Goal: Information Seeking & Learning: Understand process/instructions

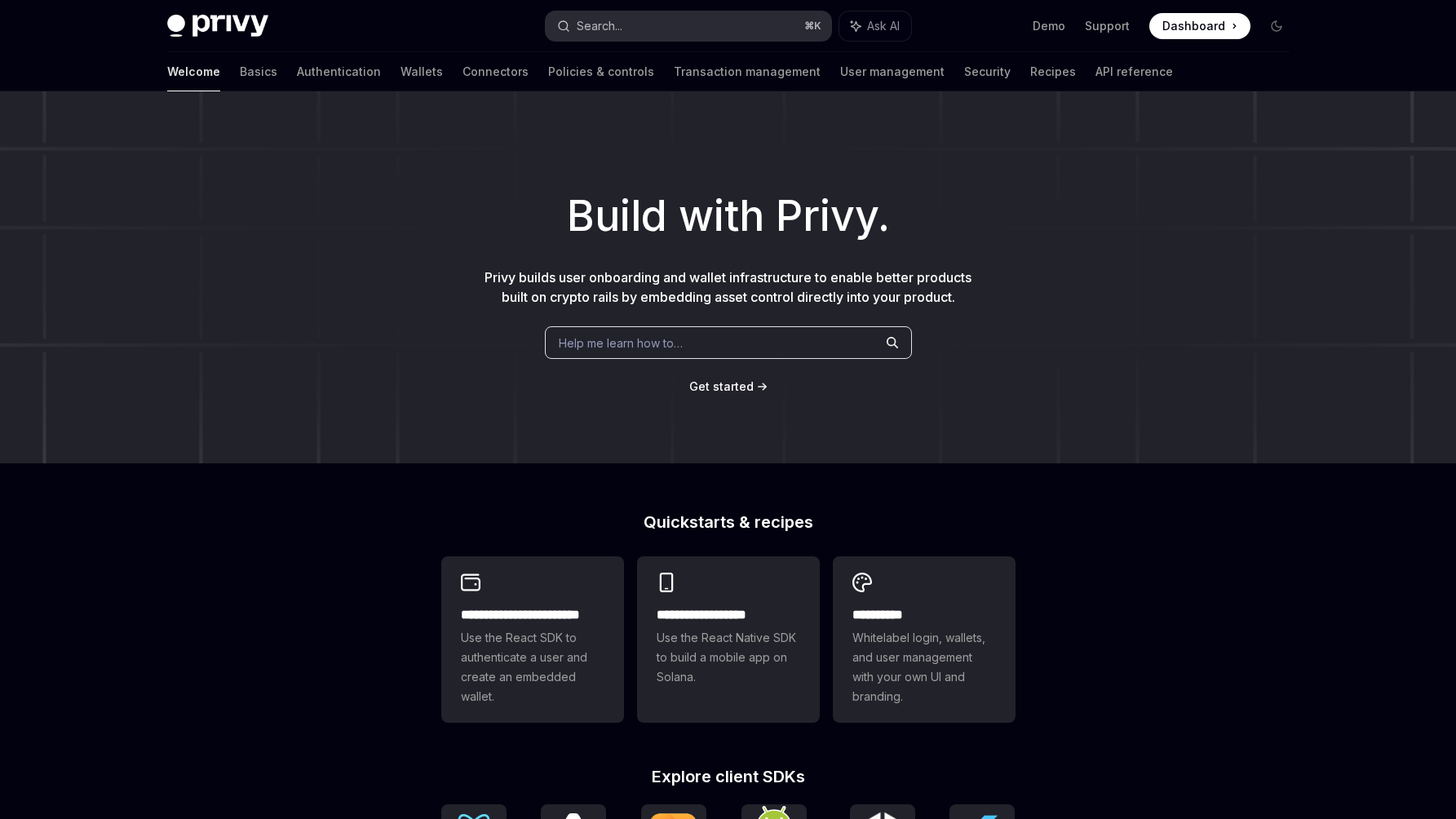
click at [643, 29] on button "Search... ⌘ K" at bounding box center [688, 25] width 285 height 29
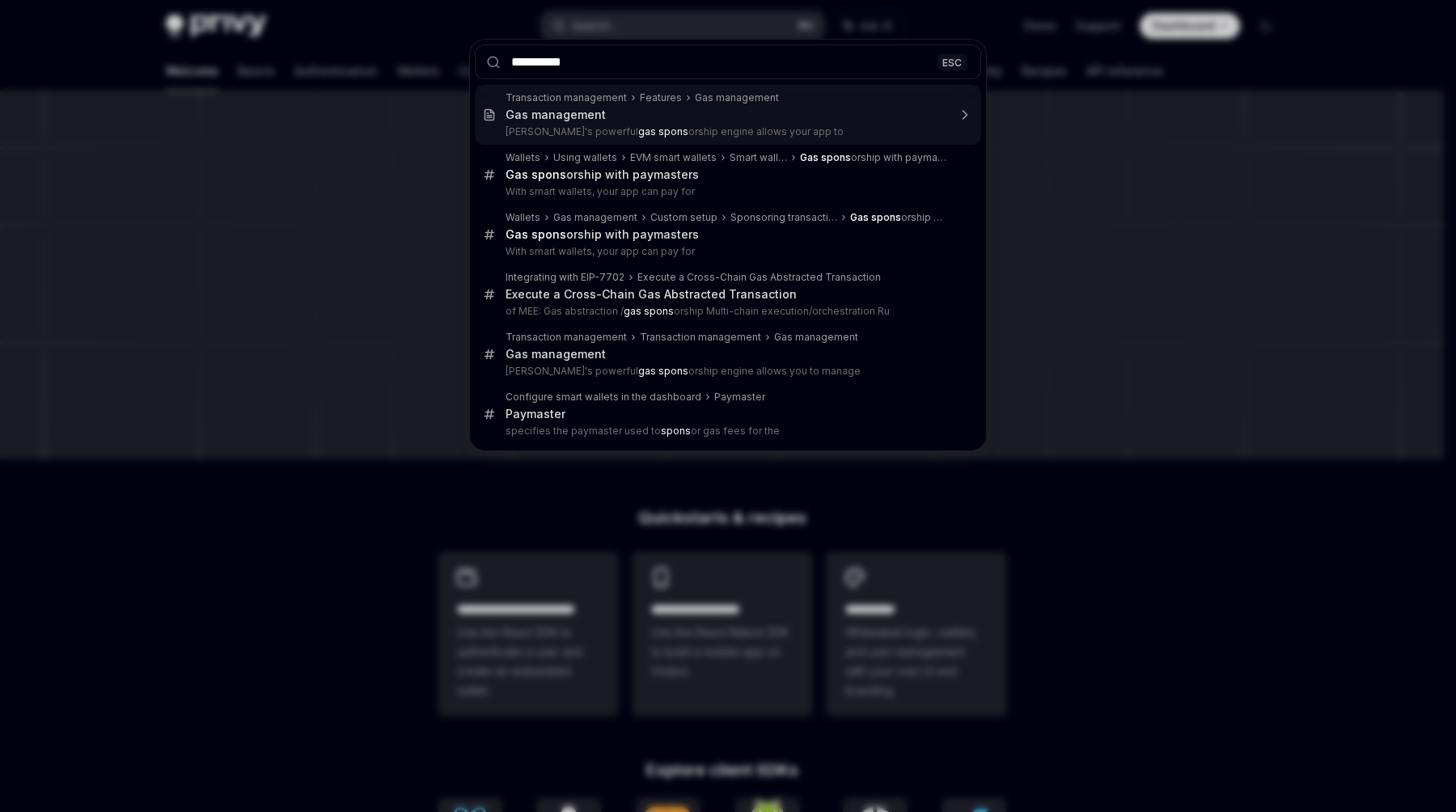
type input "**********"
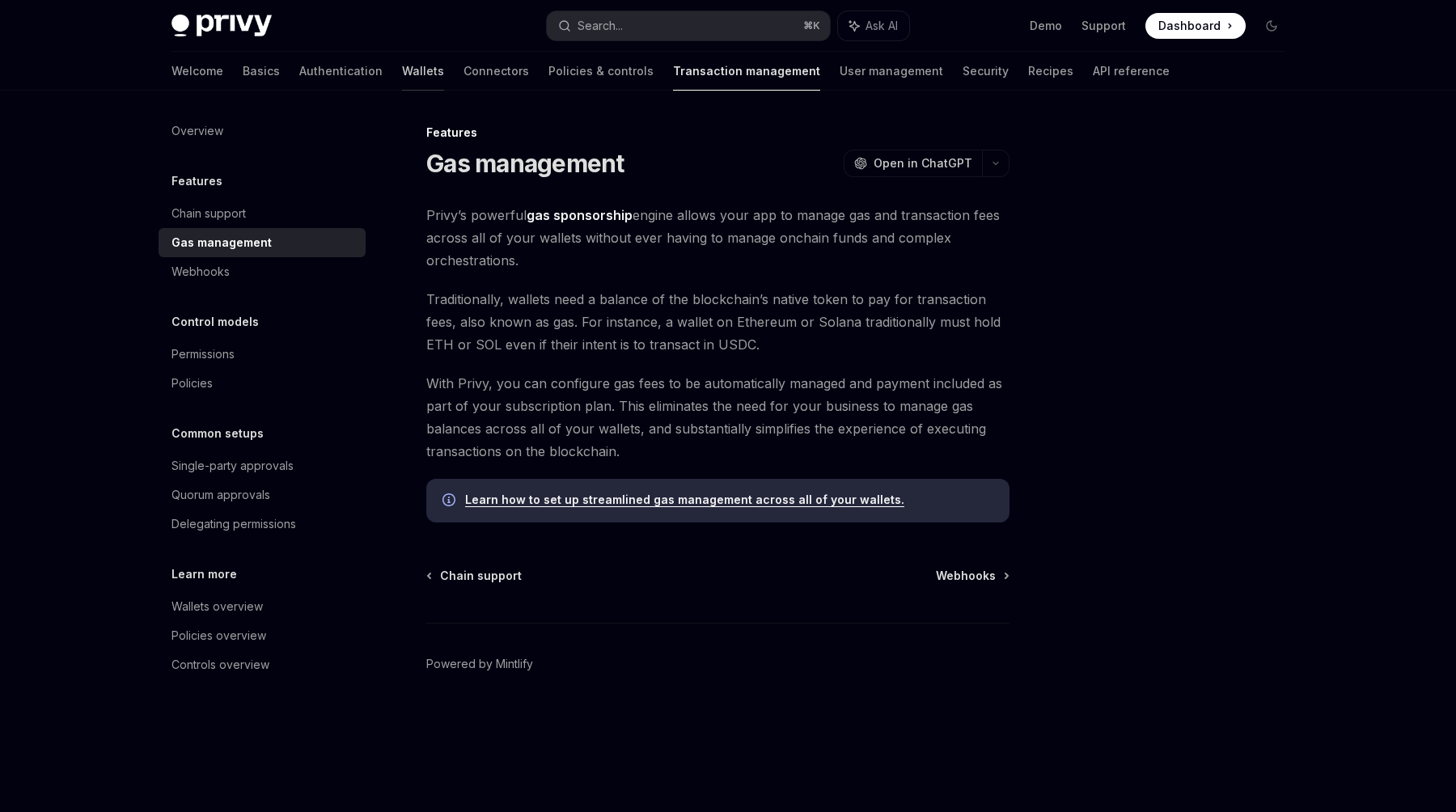
click at [402, 65] on link "Wallets" at bounding box center [422, 70] width 43 height 39
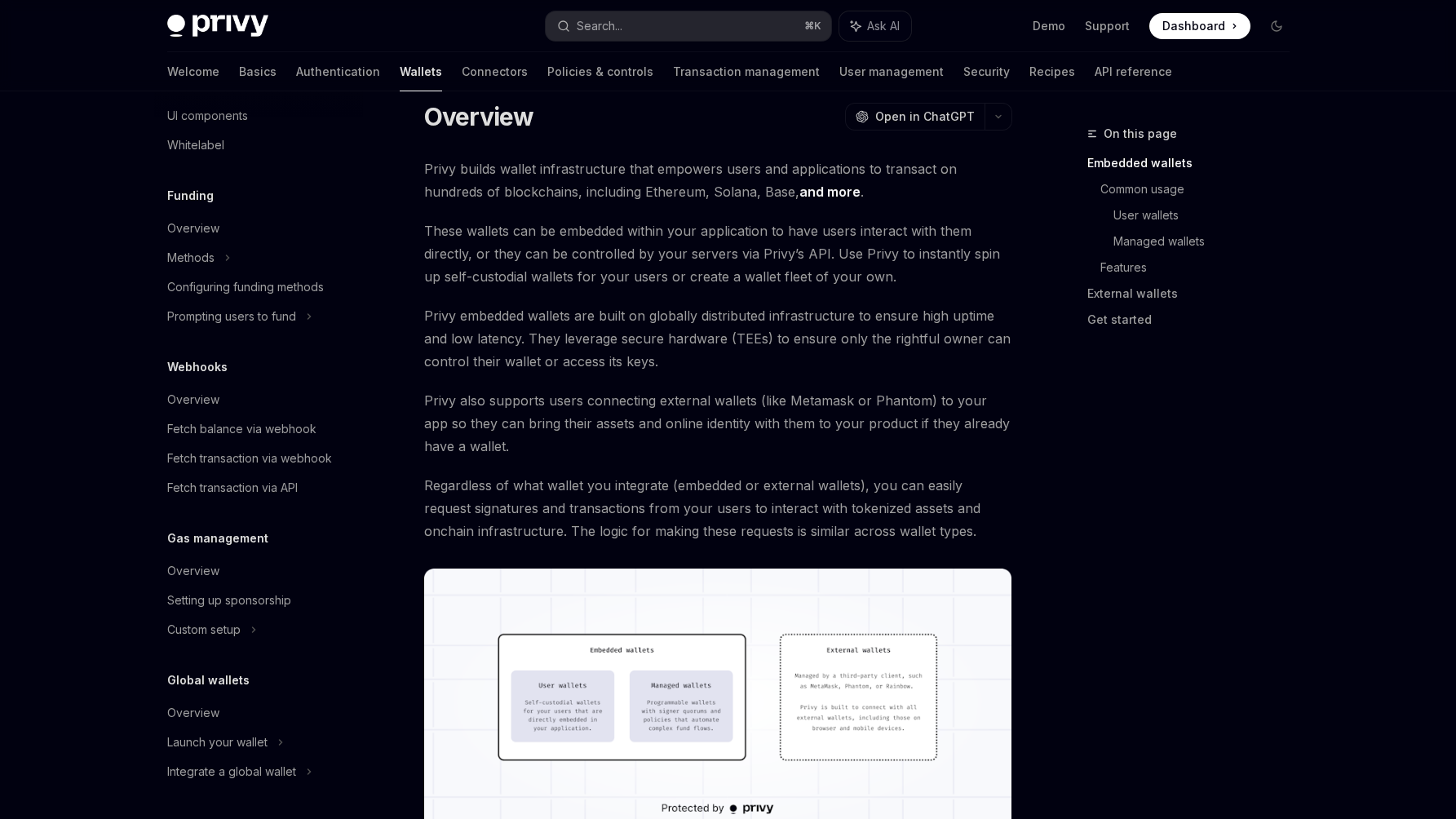
scroll to position [61, 0]
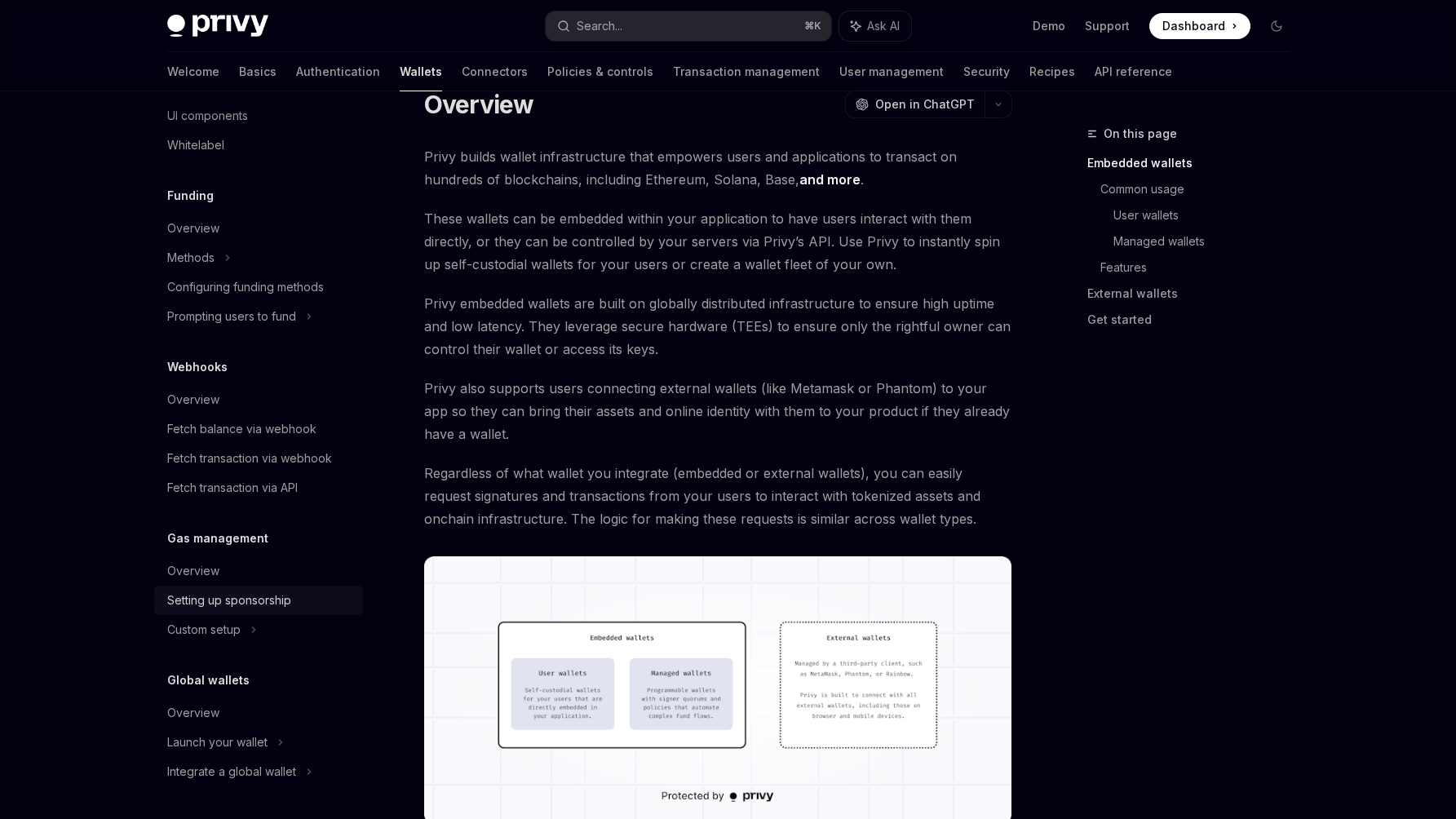
click at [266, 599] on div "Setting up sponsorship" at bounding box center [229, 601] width 124 height 20
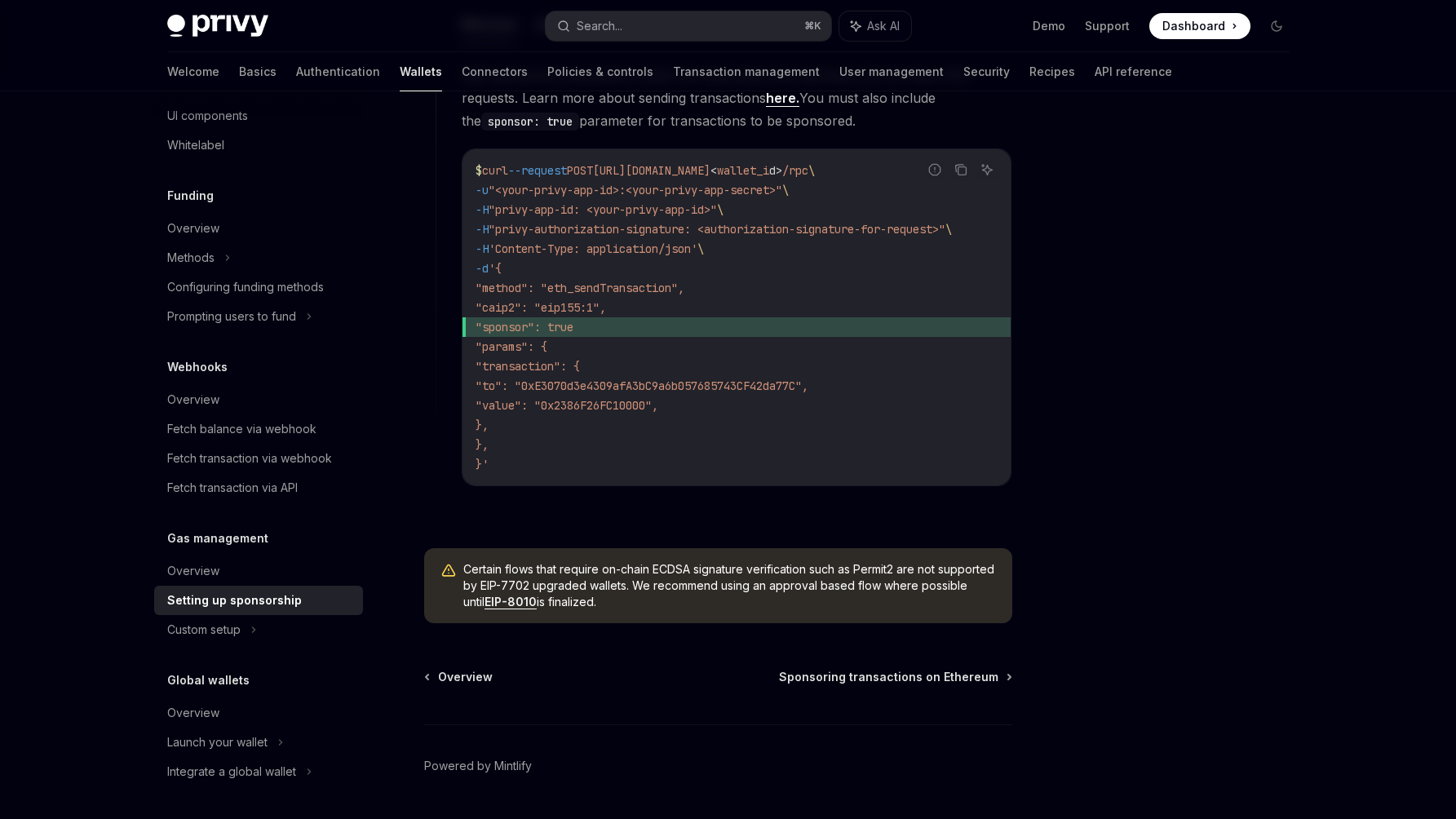
scroll to position [1140, 0]
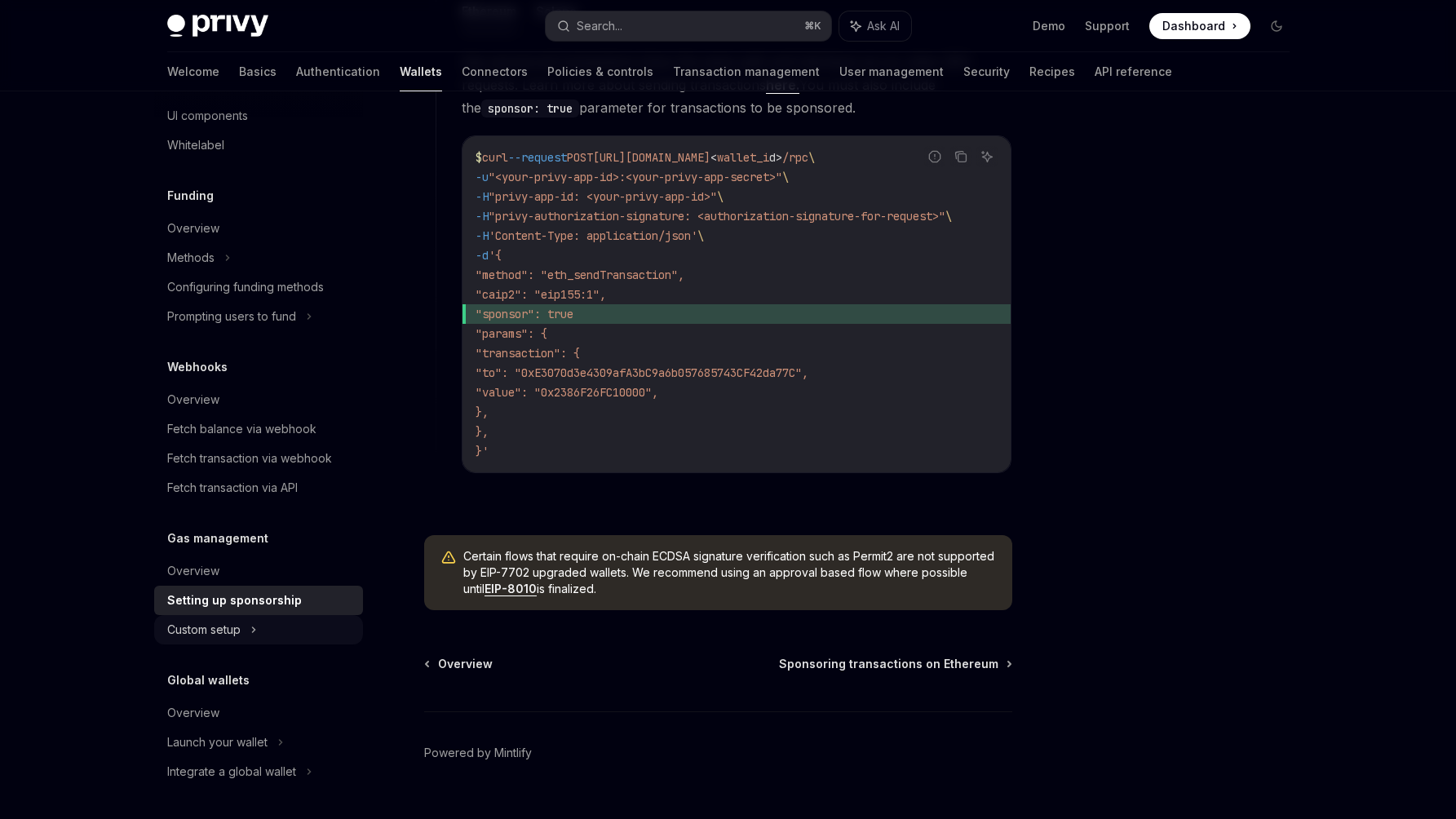
click at [277, 636] on div "Custom setup" at bounding box center [258, 629] width 208 height 29
type textarea "*"
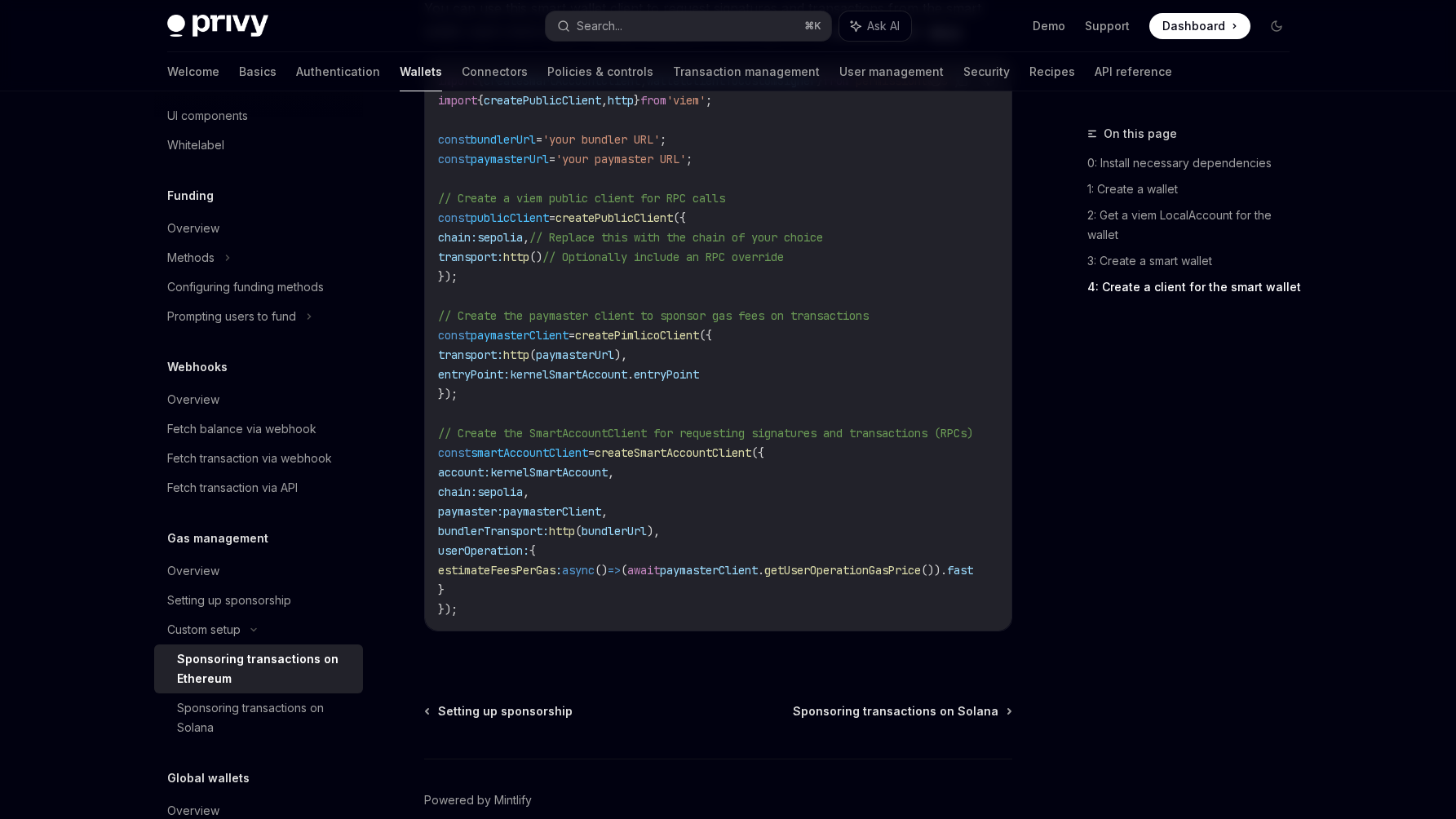
scroll to position [1927, 0]
